Goal: Task Accomplishment & Management: Manage account settings

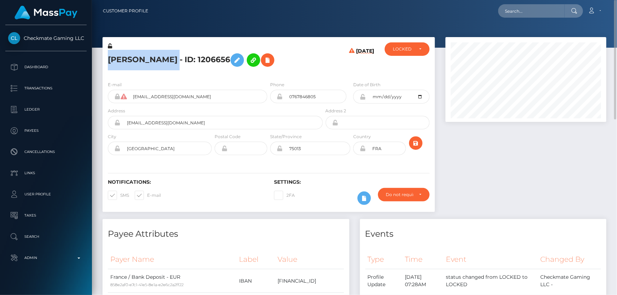
drag, startPoint x: 170, startPoint y: 59, endPoint x: 109, endPoint y: 59, distance: 61.2
click at [109, 59] on h5 "Oussama Kared - ID: 1206656" at bounding box center [213, 60] width 211 height 21
copy h5 "Oussama Kared"
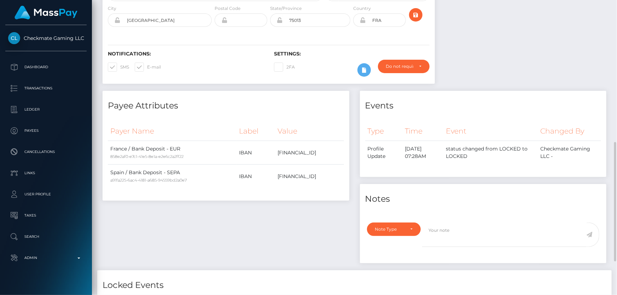
scroll to position [225, 0]
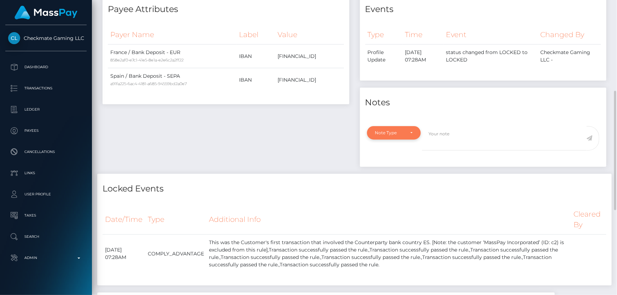
click at [403, 134] on div "Note Type" at bounding box center [390, 133] width 30 height 6
click at [401, 179] on span "Clear Compliance" at bounding box center [395, 182] width 38 height 6
select select "CLEAR_COMPLIANCE"
paste textarea "The bank account used is from the same country as residence."
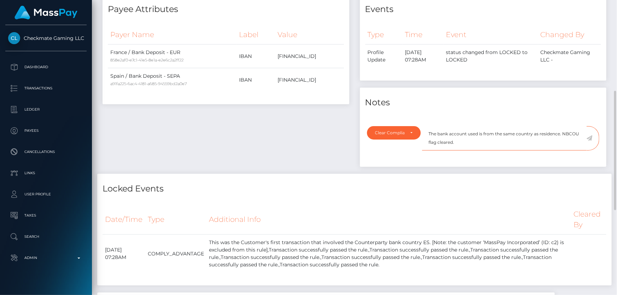
type textarea "The bank account used is from the same country as residence. NBCOU flag cleared."
click at [591, 138] on icon at bounding box center [590, 138] width 6 height 6
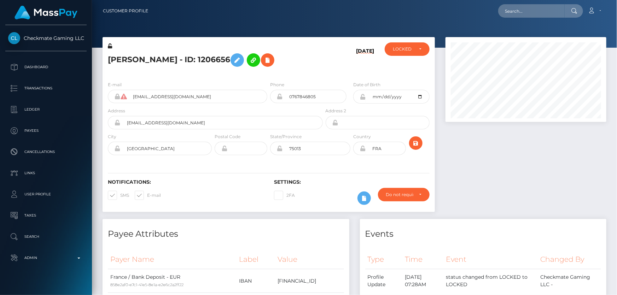
scroll to position [85, 161]
click at [364, 150] on icon at bounding box center [363, 149] width 6 height 6
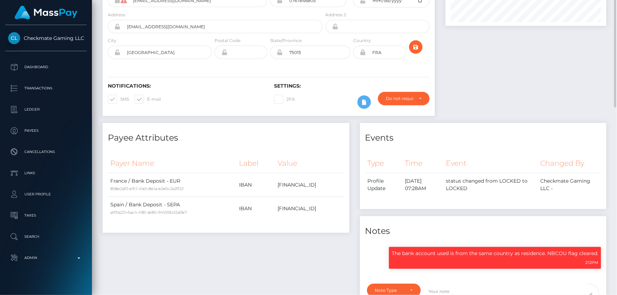
scroll to position [0, 0]
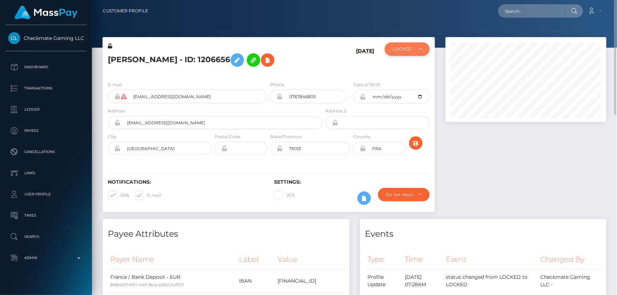
click at [411, 53] on div "LOCKED" at bounding box center [407, 48] width 45 height 13
click at [411, 66] on link "ACTIVE" at bounding box center [407, 68] width 45 height 13
select select "ACTIVE"
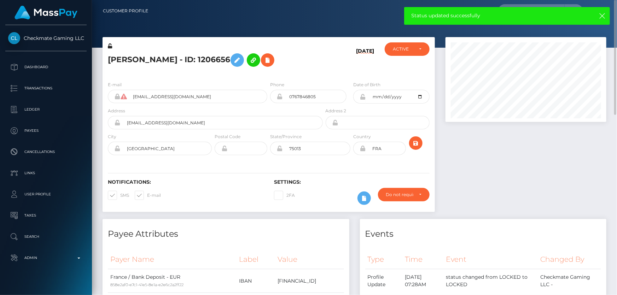
click at [153, 60] on h5 "Oussama Kared - ID: 1206656" at bounding box center [213, 60] width 211 height 21
copy h5 "Oussama Kared - ID: 1206656"
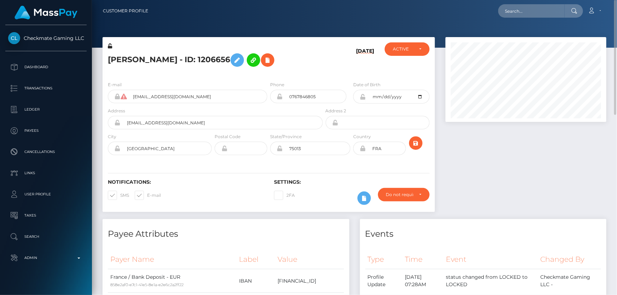
click at [300, 73] on div "Oussama Kared - ID: 1206656" at bounding box center [214, 58] width 222 height 33
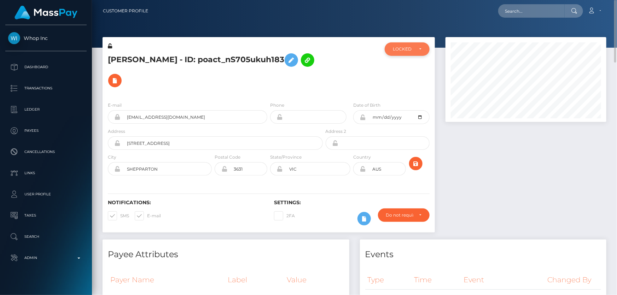
click at [393, 48] on div "LOCKED" at bounding box center [407, 48] width 45 height 13
click at [406, 80] on span "DEACTIVE" at bounding box center [404, 83] width 22 height 6
select select "DEACTIVE"
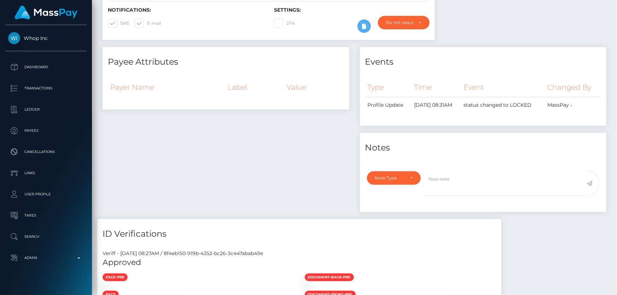
scroll to position [0, 0]
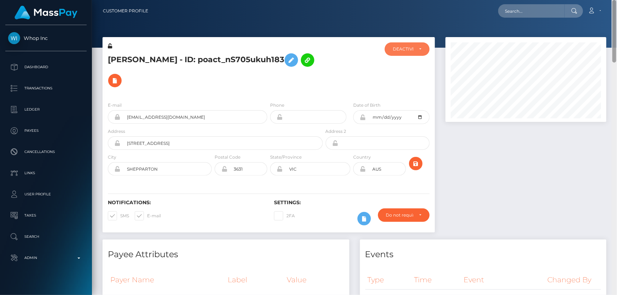
drag, startPoint x: 613, startPoint y: 269, endPoint x: 616, endPoint y: -17, distance: 285.8
click at [616, 0] on html "Whop Inc Dashboard Transactions Ledger Payees Cancellations Links" at bounding box center [308, 147] width 617 height 295
click at [123, 59] on h5 "Ali Alsharif - ID: poact_nS705ukuh183" at bounding box center [213, 70] width 211 height 41
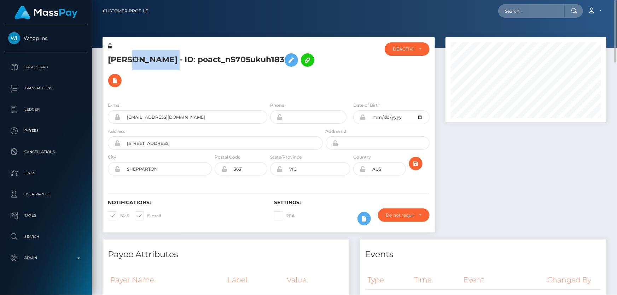
click at [123, 59] on h5 "Ali Alsharif - ID: poact_nS705ukuh183" at bounding box center [213, 70] width 211 height 41
copy h5 "Ali Alsharif - ID: poact_nS705ukuh183"
click at [218, 96] on div "E-mail tysonali995@gmail.com Phone Date of Birth" at bounding box center [269, 139] width 332 height 87
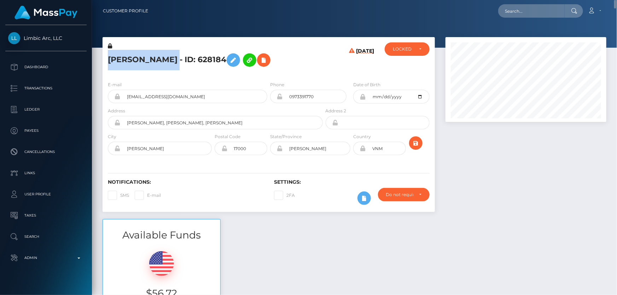
drag, startPoint x: 179, startPoint y: 60, endPoint x: 126, endPoint y: 60, distance: 52.3
click at [103, 63] on div "[PERSON_NAME] - ID: 628184" at bounding box center [214, 58] width 222 height 33
copy h5 "HAI VAN NGUYEN"
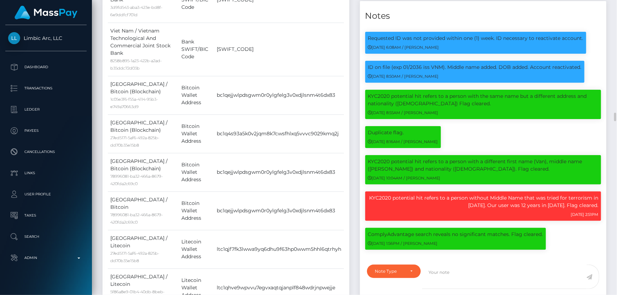
scroll to position [546, 0]
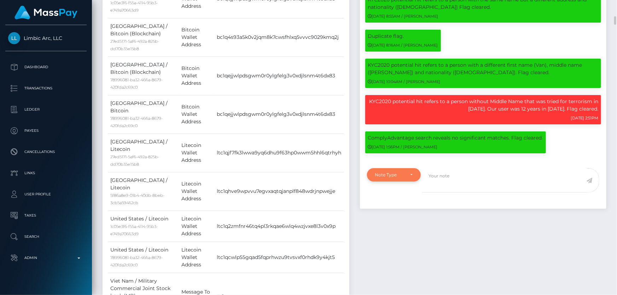
click at [398, 179] on div "Note Type" at bounding box center [394, 174] width 54 height 13
click at [410, 223] on span "Clear Compliance" at bounding box center [395, 224] width 38 height 6
select select "CLEAR_COMPLIANCE"
paste textarea "Crypto transactions. NBCOU flag cleared."
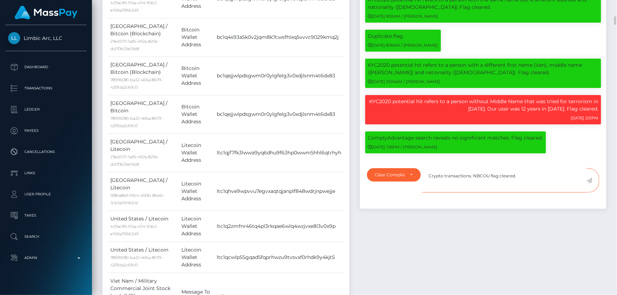
type textarea "Crypto transactions. NBCOU flag cleared."
click at [501, 224] on div "Events Type Time Event Changed By" at bounding box center [483, 276] width 257 height 999
click at [591, 179] on icon at bounding box center [590, 181] width 6 height 6
click at [487, 211] on div "Events Type Time Event Changed By" at bounding box center [483, 276] width 257 height 999
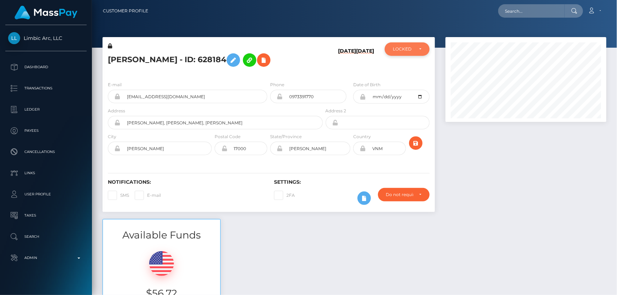
click at [407, 50] on div "LOCKED" at bounding box center [403, 49] width 21 height 6
drag, startPoint x: 403, startPoint y: 53, endPoint x: 403, endPoint y: 62, distance: 9.2
click at [403, 53] on div "LOCKED" at bounding box center [407, 48] width 45 height 13
click at [419, 50] on div "LOCKED" at bounding box center [407, 49] width 29 height 6
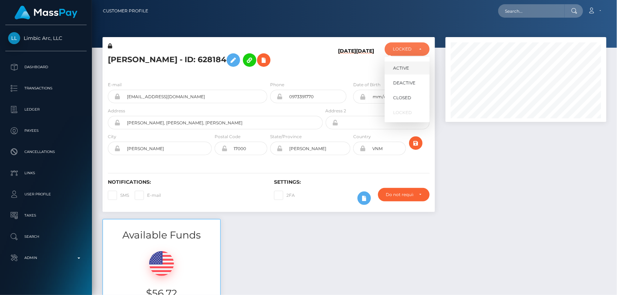
click at [413, 66] on link "ACTIVE" at bounding box center [407, 68] width 45 height 13
select select "ACTIVE"
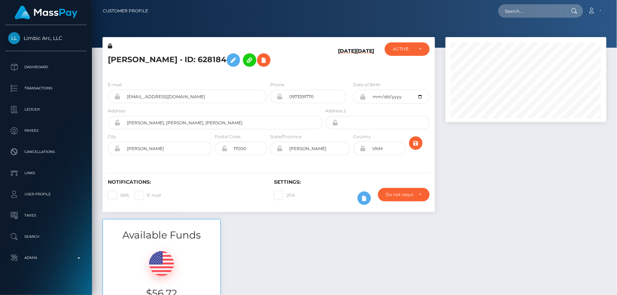
click at [148, 54] on h5 "HAI VAN NGUYEN - ID: 628184" at bounding box center [213, 60] width 211 height 21
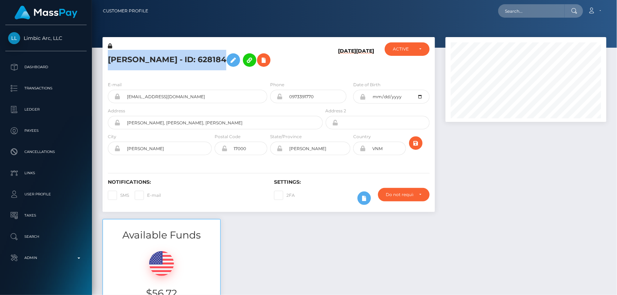
click at [148, 54] on h5 "HAI VAN NGUYEN - ID: 628184" at bounding box center [213, 60] width 211 height 21
copy h5 "HAI VAN NGUYEN - ID: 628184"
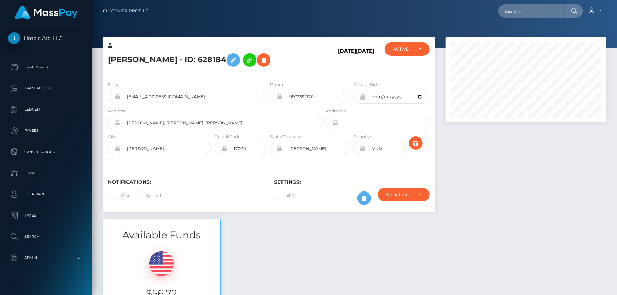
click at [213, 77] on div "E-mail viethaiha0305@gmail.com Phone 0973391770" at bounding box center [269, 119] width 332 height 87
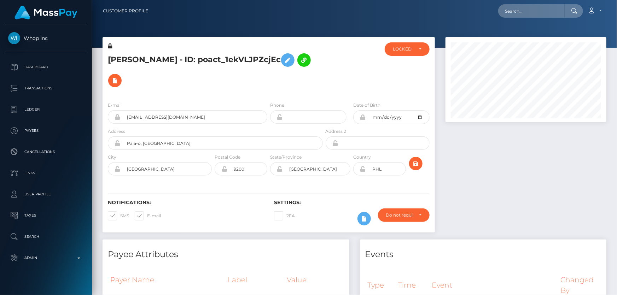
scroll to position [85, 161]
click at [327, 66] on div at bounding box center [352, 69] width 56 height 54
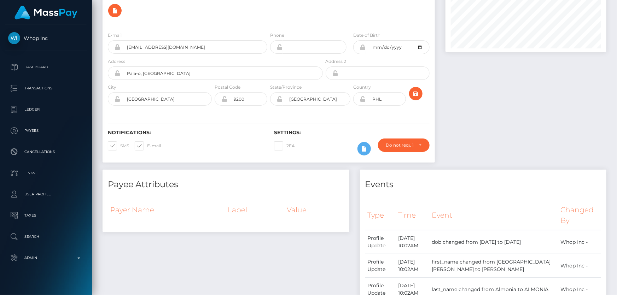
scroll to position [0, 0]
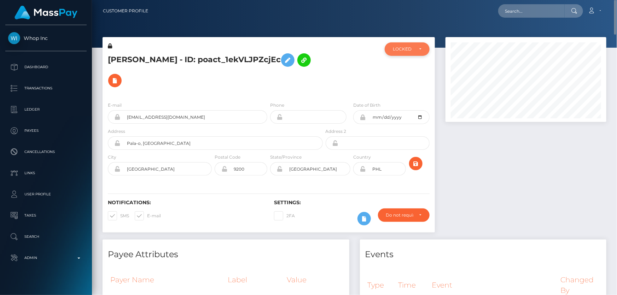
click at [404, 52] on div "LOCKED" at bounding box center [403, 49] width 21 height 6
click at [406, 69] on span "ACTIVE" at bounding box center [401, 68] width 16 height 6
select select "ACTIVE"
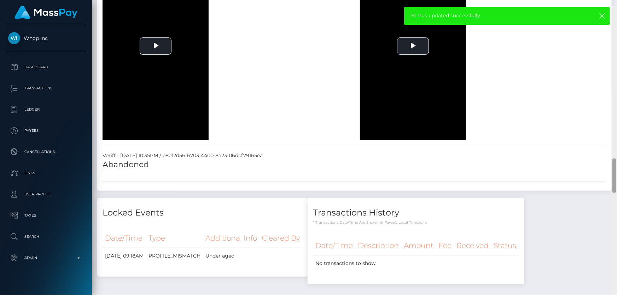
scroll to position [1275, 0]
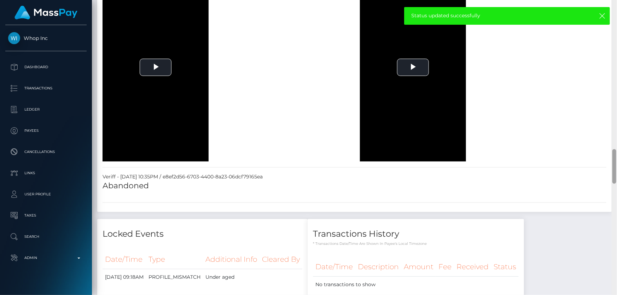
drag, startPoint x: 613, startPoint y: 29, endPoint x: 612, endPoint y: 166, distance: 137.2
click at [613, 166] on div at bounding box center [615, 166] width 4 height 35
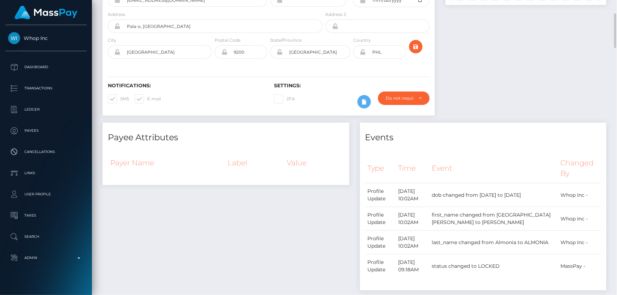
scroll to position [0, 0]
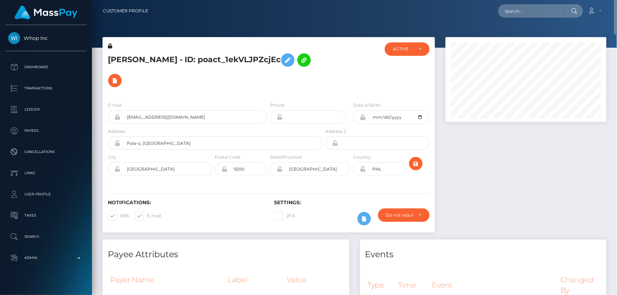
click at [149, 72] on h5 "WILLIAM MENDOZA ALMONIA - ID: poact_1ekVLJPZcjEc" at bounding box center [213, 70] width 211 height 41
copy h5 "WILLIAM MENDOZA ALMONIA - ID: poact_1ekVLJPZcjEc"
click at [291, 81] on div "WILLIAM MENDOZA ALMONIA - ID: poact_1ekVLJPZcjEc" at bounding box center [214, 69] width 222 height 54
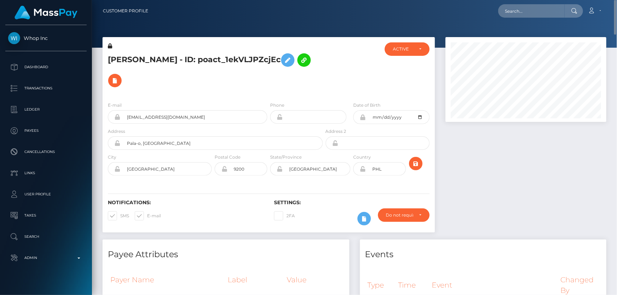
click at [307, 70] on h5 "WILLIAM MENDOZA ALMONIA - ID: poact_1ekVLJPZcjEc" at bounding box center [213, 70] width 211 height 41
click at [298, 65] on h5 "WILLIAM MENDOZA ALMONIA - ID: poact_1ekVLJPZcjEc" at bounding box center [213, 70] width 211 height 41
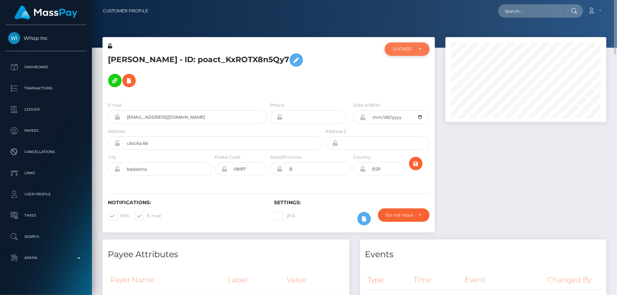
click at [404, 50] on div "LOCKED" at bounding box center [403, 49] width 21 height 6
click at [411, 85] on span "DEACTIVE" at bounding box center [404, 83] width 22 height 6
select select "DEACTIVE"
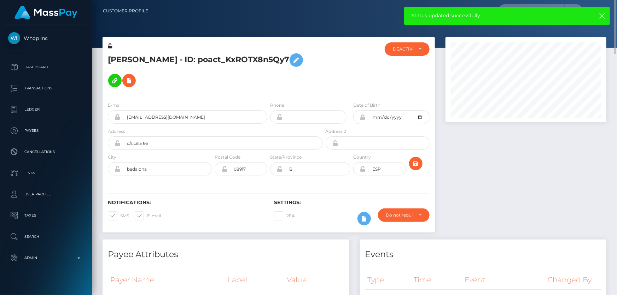
click at [198, 63] on h5 "[PERSON_NAME] - ID: poact_KxROTX8n5Qy7" at bounding box center [213, 70] width 211 height 41
copy h5 "[PERSON_NAME] - ID: poact_KxROTX8n5Qy7"
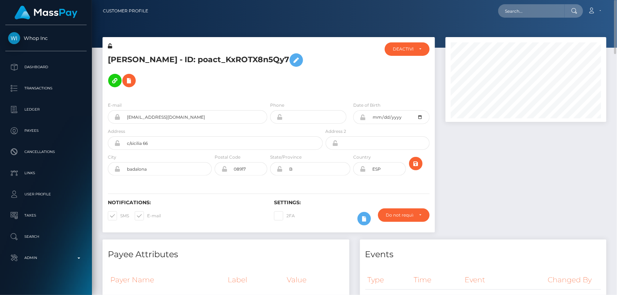
drag, startPoint x: 281, startPoint y: 89, endPoint x: 272, endPoint y: 87, distance: 8.7
click at [281, 89] on h5 "[PERSON_NAME] - ID: poact_KxROTX8n5Qy7" at bounding box center [213, 70] width 211 height 41
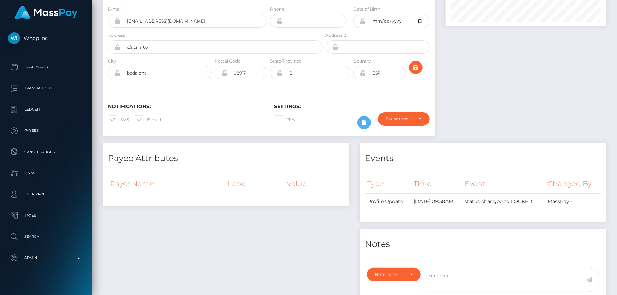
scroll to position [0, 0]
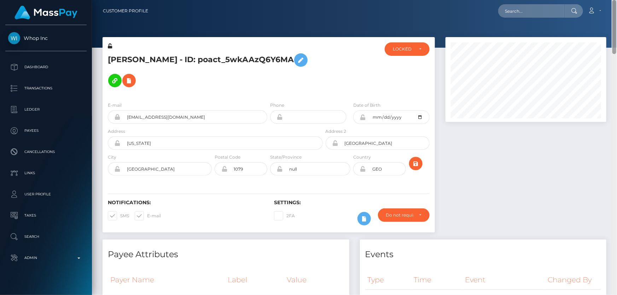
drag, startPoint x: 616, startPoint y: 264, endPoint x: 617, endPoint y: 17, distance: 246.9
click at [617, 17] on div "Customer Profile Loading... Loading..." at bounding box center [354, 147] width 525 height 295
drag, startPoint x: 482, startPoint y: 159, endPoint x: 475, endPoint y: 155, distance: 8.4
click at [482, 157] on div at bounding box center [526, 138] width 172 height 203
click at [152, 60] on h5 "[PERSON_NAME] - ID: poact_5wkAAzQ6Y6MA" at bounding box center [213, 70] width 211 height 41
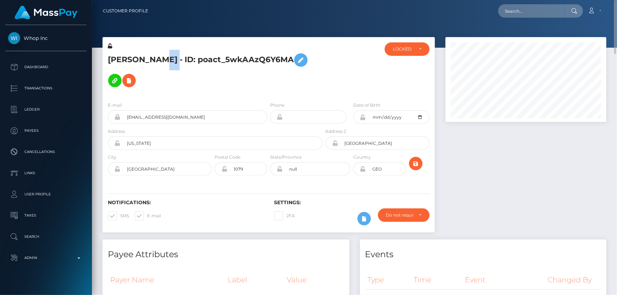
click at [152, 60] on h5 "[PERSON_NAME] - ID: poact_5wkAAzQ6Y6MA" at bounding box center [213, 70] width 211 height 41
copy h5 "[PERSON_NAME] - ID: poact_5wkAAzQ6Y6MA"
click at [402, 48] on div "LOCKED" at bounding box center [403, 49] width 21 height 6
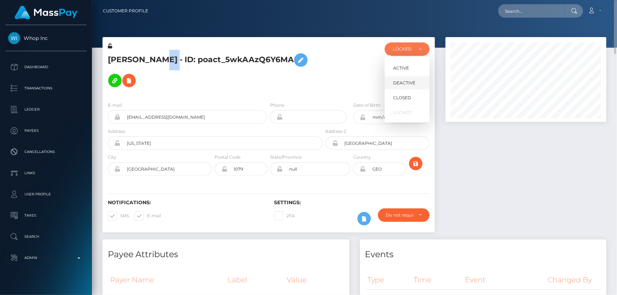
click at [403, 85] on span "DEACTIVE" at bounding box center [404, 83] width 22 height 6
select select "DEACTIVE"
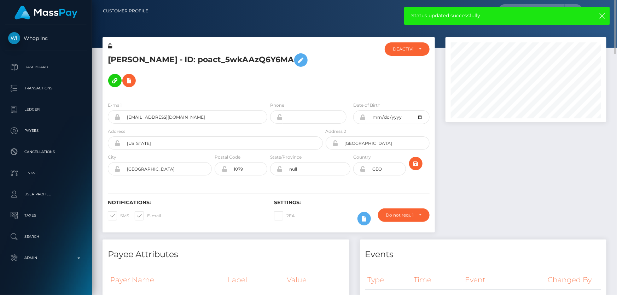
click at [227, 85] on h5 "elisabeth zhvania - ID: poact_5wkAAzQ6Y6MA" at bounding box center [213, 70] width 211 height 41
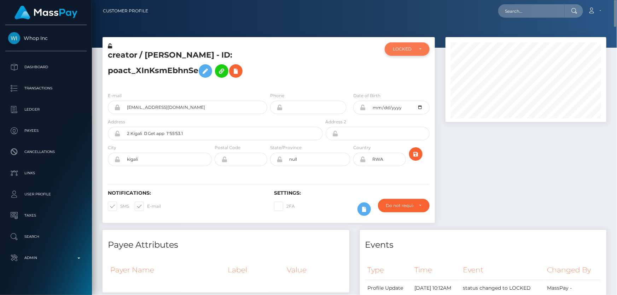
click at [400, 48] on div "LOCKED" at bounding box center [403, 49] width 21 height 6
click at [405, 85] on span "DEACTIVE" at bounding box center [404, 83] width 22 height 6
select select "DEACTIVE"
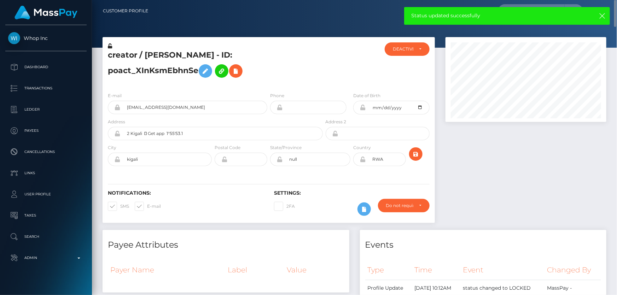
click at [163, 66] on h5 "creator / mugisha hertier - ID: poact_XInKsmEbhnSe" at bounding box center [213, 65] width 211 height 31
copy h5 "creator / mugisha hertier - ID: poact_XInKsmEbhnSe"
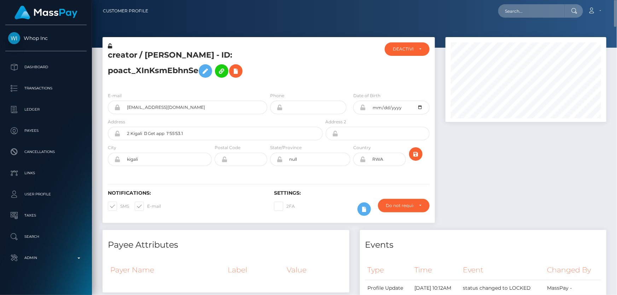
click at [312, 69] on h5 "creator / mugisha hertier - ID: poact_XInKsmEbhnSe" at bounding box center [213, 65] width 211 height 31
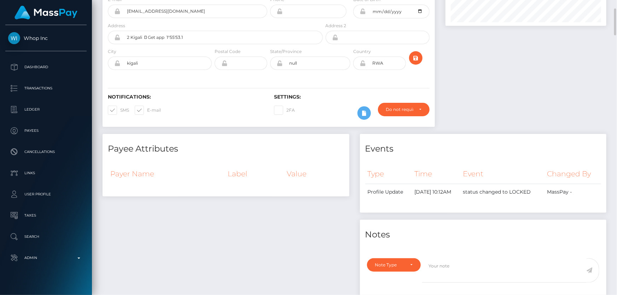
scroll to position [0, 0]
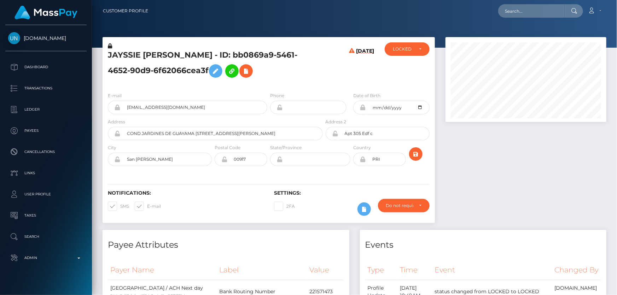
scroll to position [85, 161]
drag, startPoint x: 213, startPoint y: 56, endPoint x: 99, endPoint y: 57, distance: 113.5
click at [99, 57] on div "JAYSSIE COLON AMADOR - ID: bb0869a9-5461-4652-90d9-6f62066cea3f 08/30/25 ACTIVE" at bounding box center [268, 133] width 343 height 193
copy div "JAYSSIE COLON AMADOR"
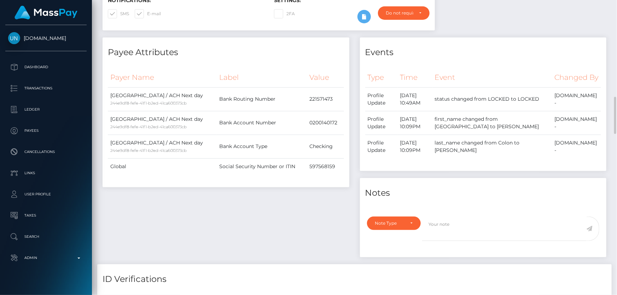
scroll to position [289, 0]
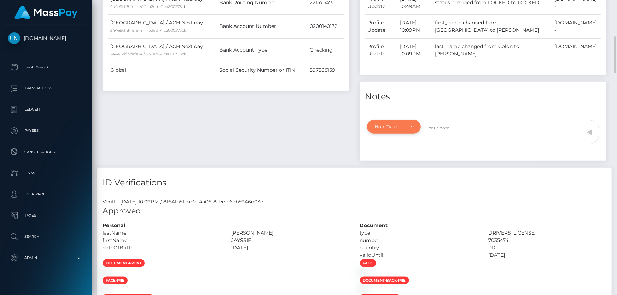
click at [393, 130] on div "Note Type" at bounding box center [390, 127] width 30 height 6
drag, startPoint x: 406, startPoint y: 186, endPoint x: 411, endPoint y: 186, distance: 4.6
click at [406, 179] on span "Clear Compliance" at bounding box center [395, 176] width 38 height 6
select select "CLEAR_COMPLIANCE"
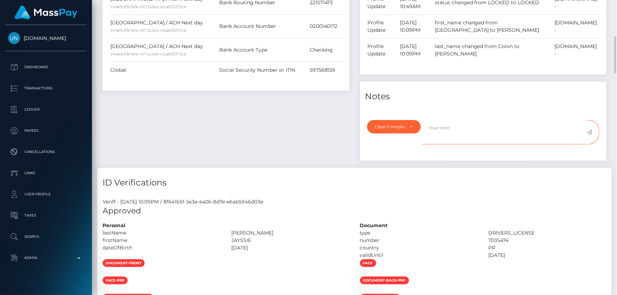
paste textarea "Transaction made according with the area of residence. NBCOU flag cleared."
type textarea "Transaction made according with the area of residence. NBCOU flag cleared."
click at [590, 135] on icon at bounding box center [590, 132] width 6 height 6
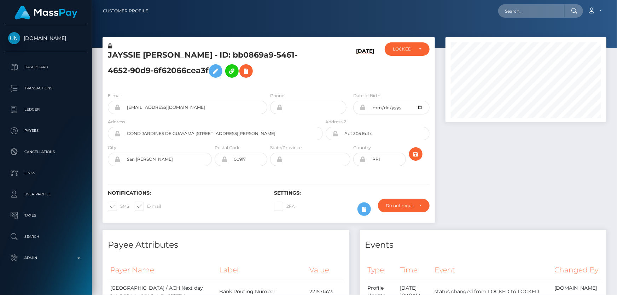
scroll to position [85, 161]
click at [418, 53] on div "LOCKED" at bounding box center [407, 48] width 45 height 13
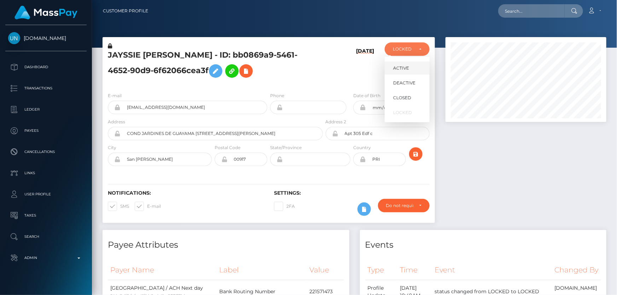
click at [412, 67] on link "ACTIVE" at bounding box center [407, 68] width 45 height 13
select select "ACTIVE"
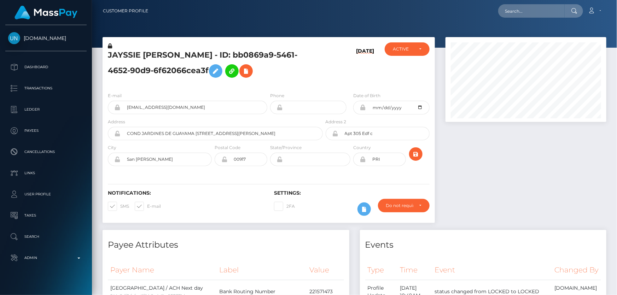
click at [295, 91] on div "E-mail jayssiecolon18@gmail.com Phone 1997-11-28" at bounding box center [269, 130] width 332 height 87
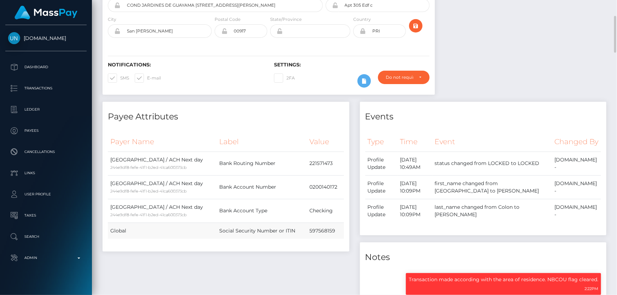
scroll to position [32, 0]
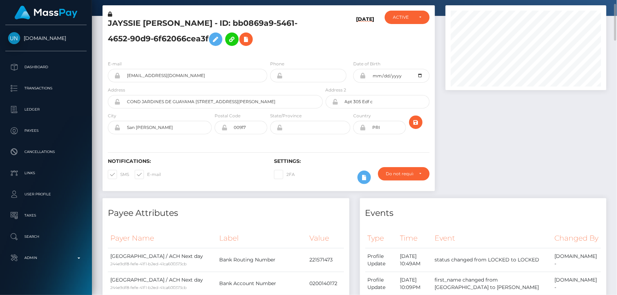
click at [160, 39] on h5 "JAYSSIE COLON AMADOR - ID: bb0869a9-5461-4652-90d9-6f62066cea3f" at bounding box center [213, 33] width 211 height 31
drag, startPoint x: 160, startPoint y: 39, endPoint x: 141, endPoint y: 37, distance: 19.5
click at [141, 37] on h5 "JAYSSIE COLON AMADOR - ID: bb0869a9-5461-4652-90d9-6f62066cea3f" at bounding box center [213, 33] width 211 height 31
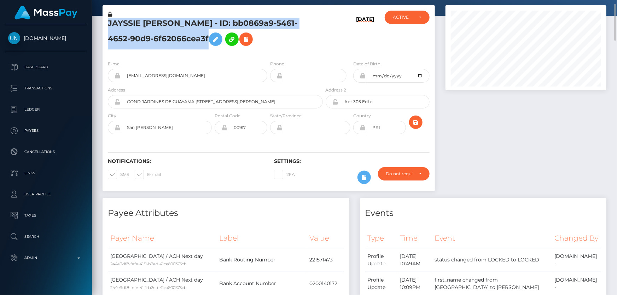
click at [141, 37] on h5 "JAYSSIE COLON AMADOR - ID: bb0869a9-5461-4652-90d9-6f62066cea3f" at bounding box center [213, 33] width 211 height 31
copy h5 "JAYSSIE COLON AMADOR - ID: bb0869a9-5461-4652-90d9-6f62066cea3f"
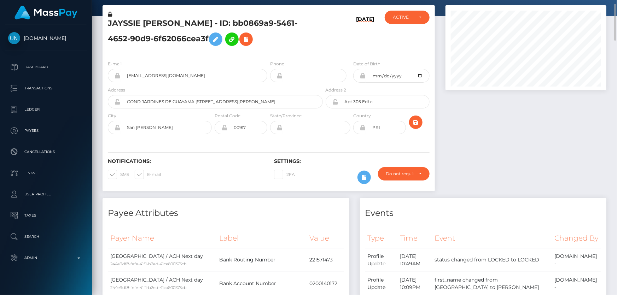
click at [304, 51] on div "JAYSSIE COLON AMADOR - ID: bb0869a9-5461-4652-90d9-6f62066cea3f" at bounding box center [214, 33] width 222 height 44
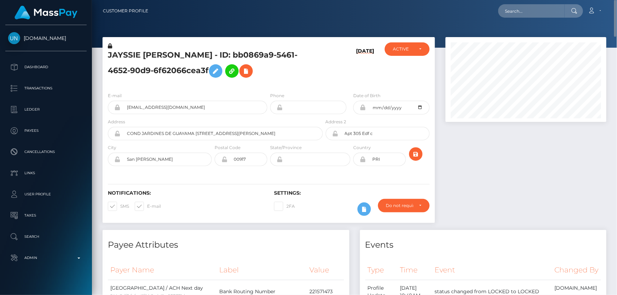
click at [309, 65] on h5 "JAYSSIE COLON AMADOR - ID: bb0869a9-5461-4652-90d9-6f62066cea3f" at bounding box center [213, 65] width 211 height 31
click at [278, 93] on label "Phone" at bounding box center [277, 96] width 14 height 6
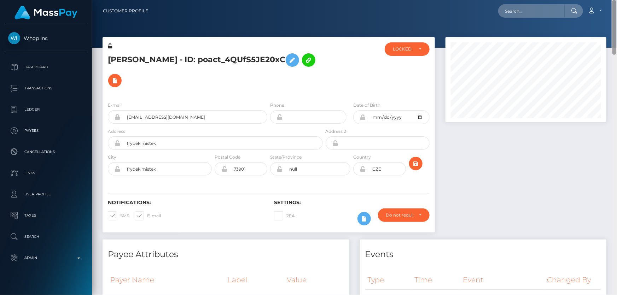
drag, startPoint x: 615, startPoint y: 263, endPoint x: 617, endPoint y: -18, distance: 280.8
click at [617, 0] on html "Whop Inc Dashboard Transactions Ledger Payees Cancellations Links" at bounding box center [308, 147] width 617 height 295
click at [401, 50] on div "LOCKED" at bounding box center [403, 49] width 21 height 6
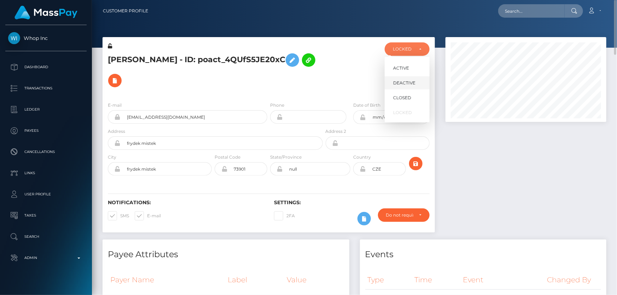
scroll to position [85, 161]
click at [407, 82] on span "DEACTIVE" at bounding box center [404, 83] width 22 height 6
select select "DEACTIVE"
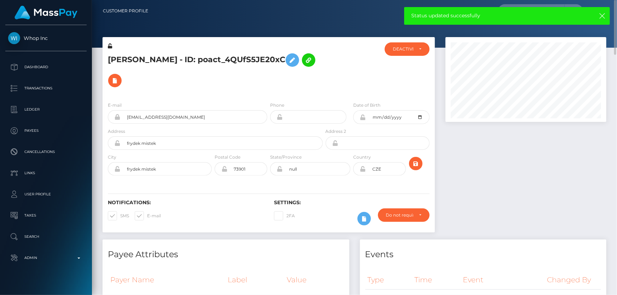
click at [184, 56] on h5 "[PERSON_NAME] - ID: poact_4QUfS5JE20xC" at bounding box center [213, 70] width 211 height 41
copy h5 "ondrej holik - ID: poact_4QUfS5JE20xC"
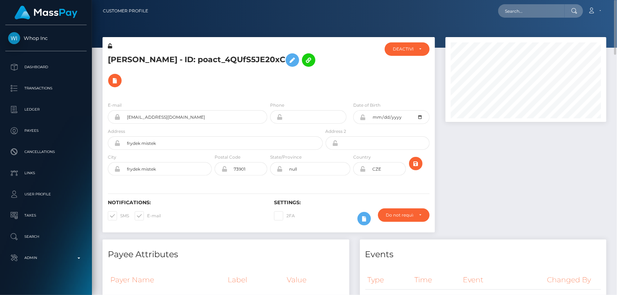
click at [215, 96] on div "E-mail jay989800+9bd3219fdf@gmail.com Phone City" at bounding box center [269, 139] width 332 height 87
click at [533, 240] on div "Events" at bounding box center [483, 250] width 247 height 21
click at [175, 74] on div "ondrej holik - ID: poact_4QUfS5JE20xC" at bounding box center [214, 69] width 222 height 54
click at [226, 101] on div "E-mail jay989800+9bd3219fdf@gmail.com" at bounding box center [187, 112] width 159 height 22
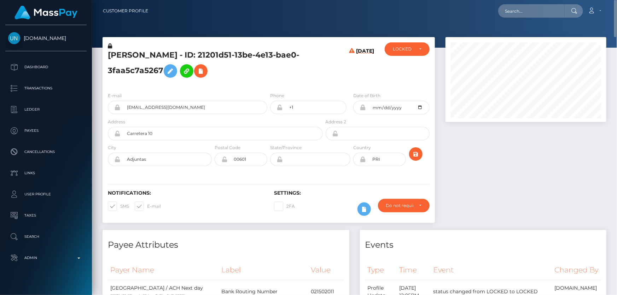
click at [185, 70] on h5 "[PERSON_NAME] - ID: 21201d51-13be-4e13-bae0-3faa5c7a5267" at bounding box center [213, 65] width 211 height 31
drag, startPoint x: 219, startPoint y: 54, endPoint x: 108, endPoint y: 52, distance: 110.7
click at [108, 52] on h5 "ESTEFANIA ACOSTA PEREZ - ID: 21201d51-13be-4e13-bae0-3faa5c7a5267" at bounding box center [213, 65] width 211 height 31
copy h5 "ESTEFANIA ACOSTA PEREZ"
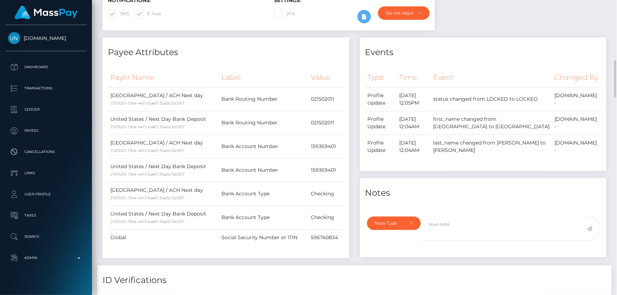
scroll to position [321, 0]
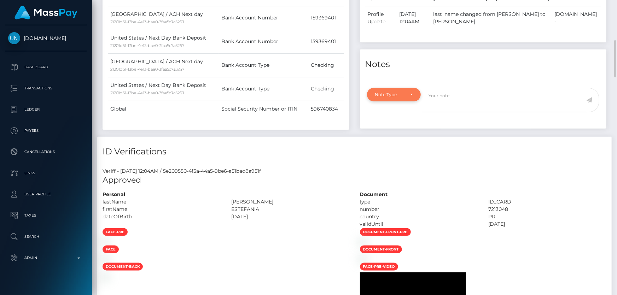
click at [409, 98] on div "Note Type" at bounding box center [394, 95] width 38 height 6
click at [407, 150] on link "Clear Compliance" at bounding box center [394, 143] width 55 height 13
select select "CLEAR_COMPLIANCE"
paste textarea "Transaction made according with the area of residence. NBCOU flag cleared."
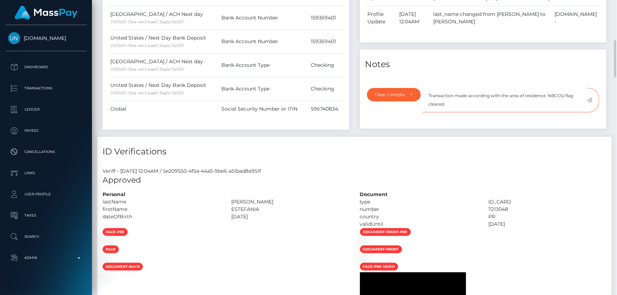
type textarea "Transaction made according with the area of residence. NBCOU flag cleared."
click at [591, 103] on icon at bounding box center [590, 100] width 6 height 6
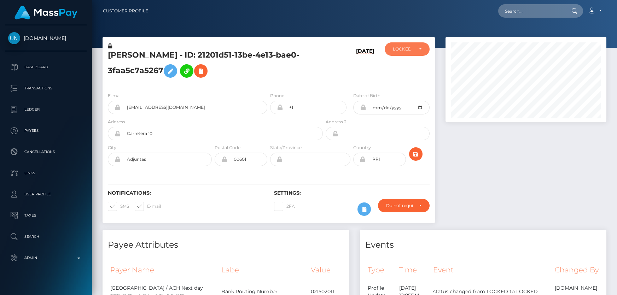
click at [411, 51] on div "LOCKED" at bounding box center [403, 49] width 21 height 6
click at [404, 65] on span "ACTIVE" at bounding box center [401, 68] width 16 height 6
select select "ACTIVE"
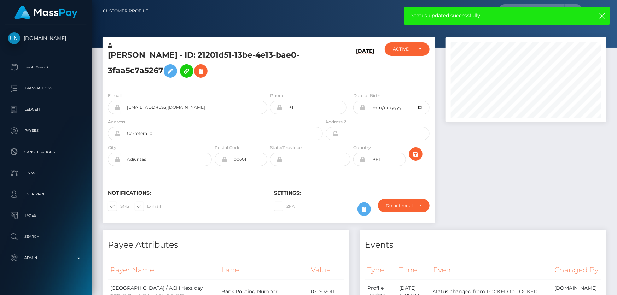
click at [150, 66] on h5 "ESTEFANIA ACOSTA PEREZ - ID: 21201d51-13be-4e13-bae0-3faa5c7a5267" at bounding box center [213, 65] width 211 height 31
copy h5 "ESTEFANIA ACOSTA PEREZ - ID: 21201d51-13be-4e13-bae0-3faa5c7a5267"
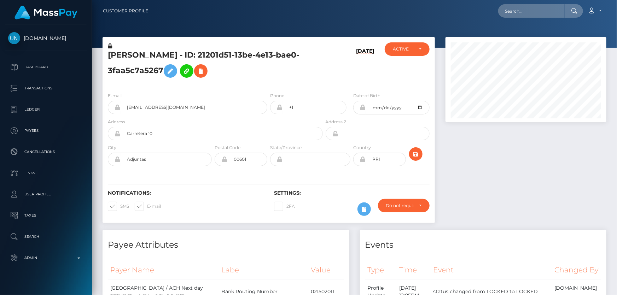
click at [286, 80] on h5 "ESTEFANIA ACOSTA PEREZ - ID: 21201d51-13be-4e13-bae0-3faa5c7a5267" at bounding box center [213, 65] width 211 height 31
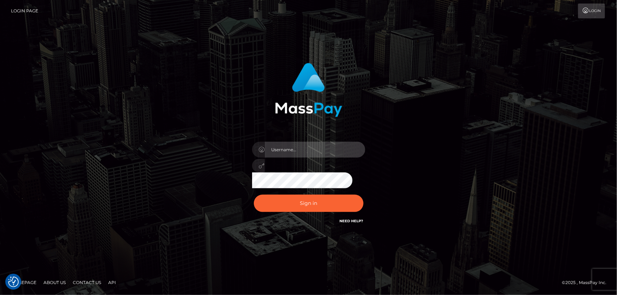
type input "[PERSON_NAME].Cirnat"
click at [359, 193] on div at bounding box center [299, 215] width 145 height 81
